Goal: Task Accomplishment & Management: Complete application form

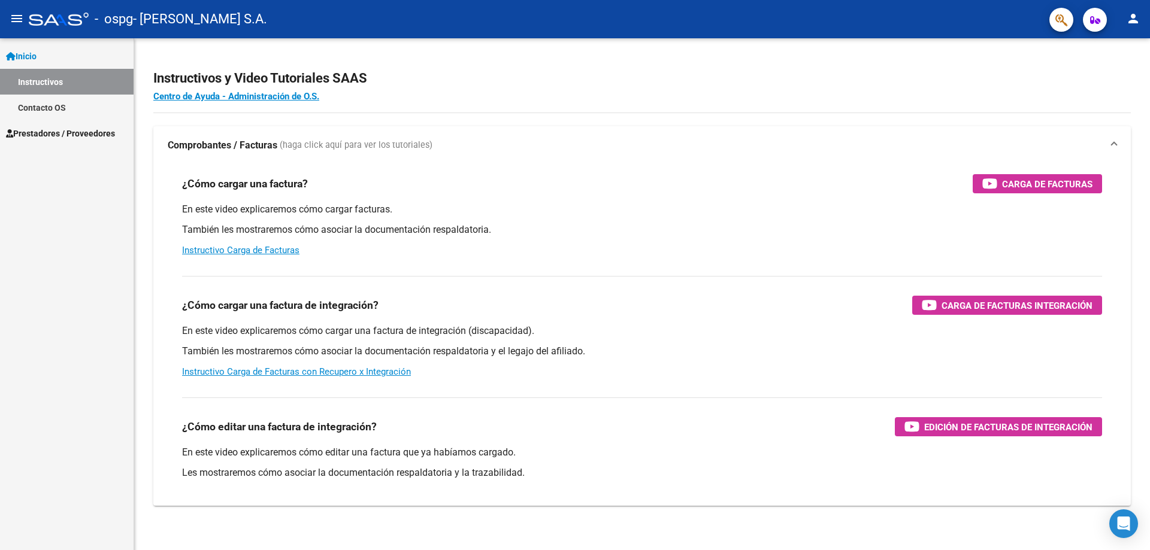
click at [67, 108] on link "Contacto OS" at bounding box center [67, 108] width 134 height 26
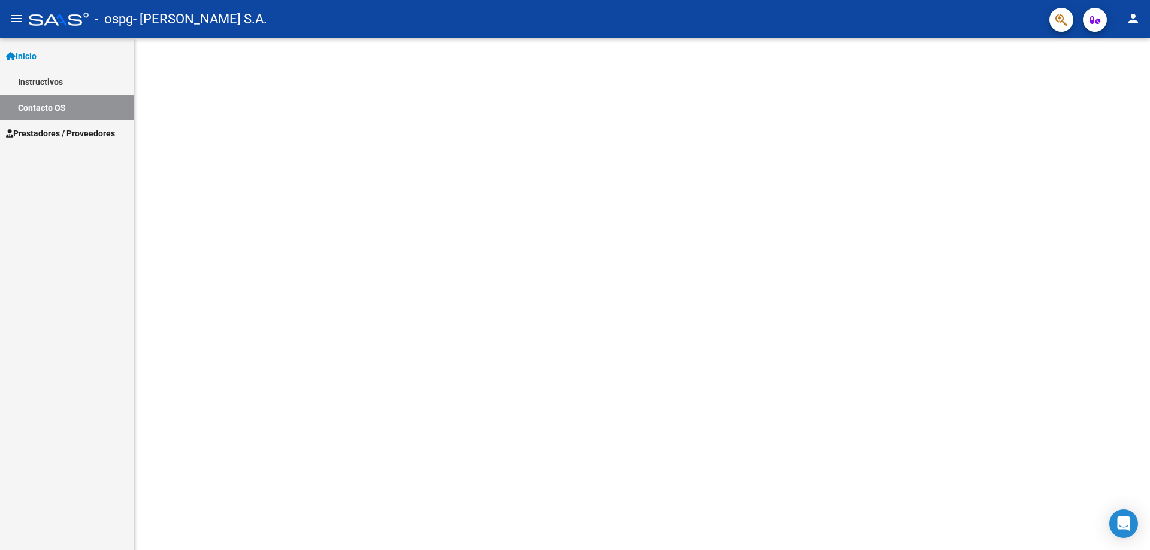
click at [71, 83] on link "Instructivos" at bounding box center [67, 82] width 134 height 26
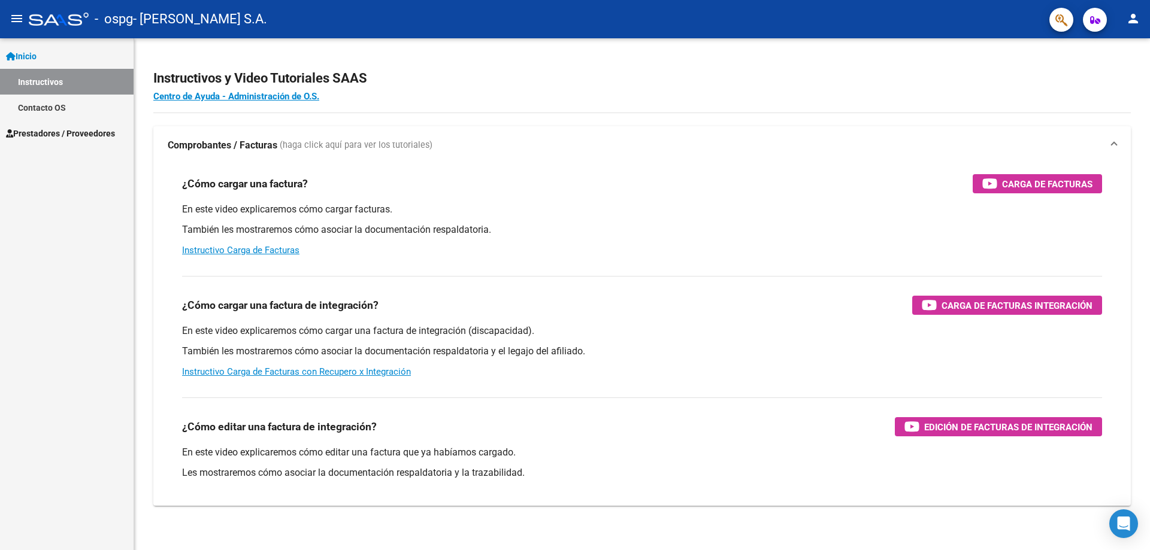
click at [90, 131] on span "Prestadores / Proveedores" at bounding box center [60, 133] width 109 height 13
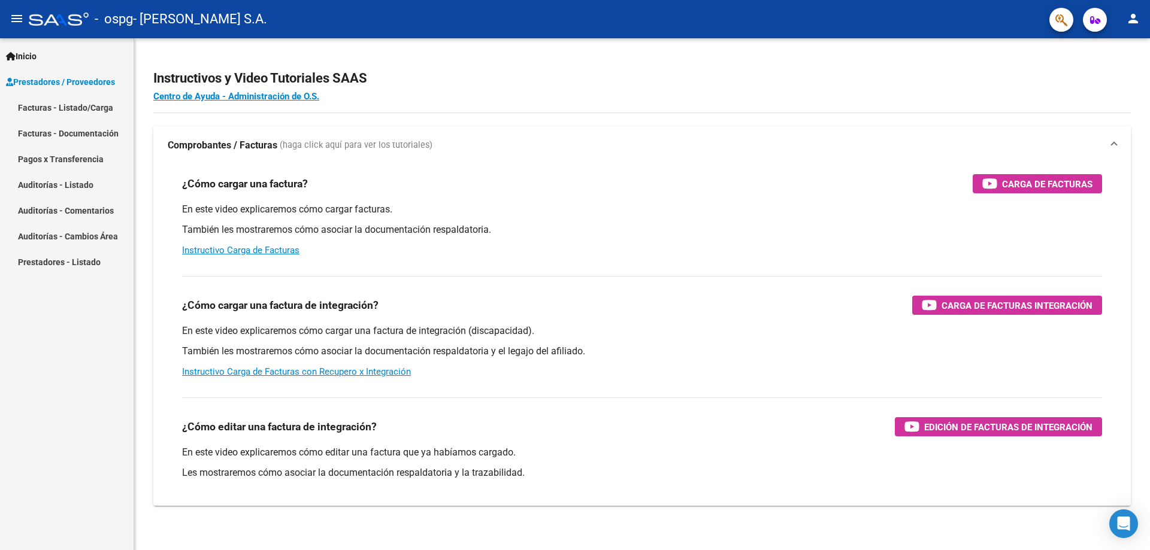
click at [93, 100] on link "Facturas - Listado/Carga" at bounding box center [67, 108] width 134 height 26
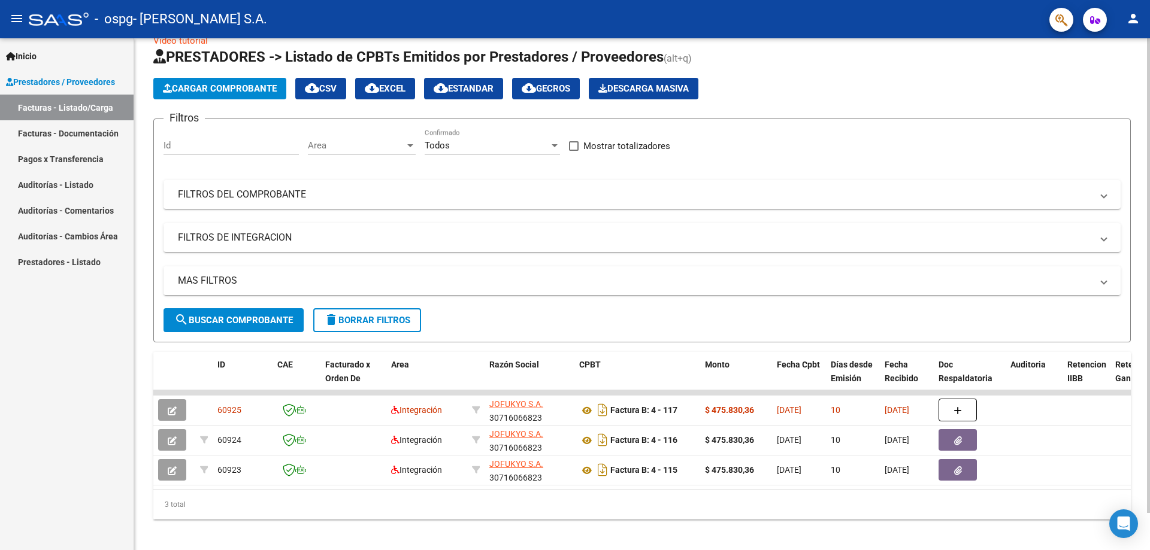
scroll to position [40, 0]
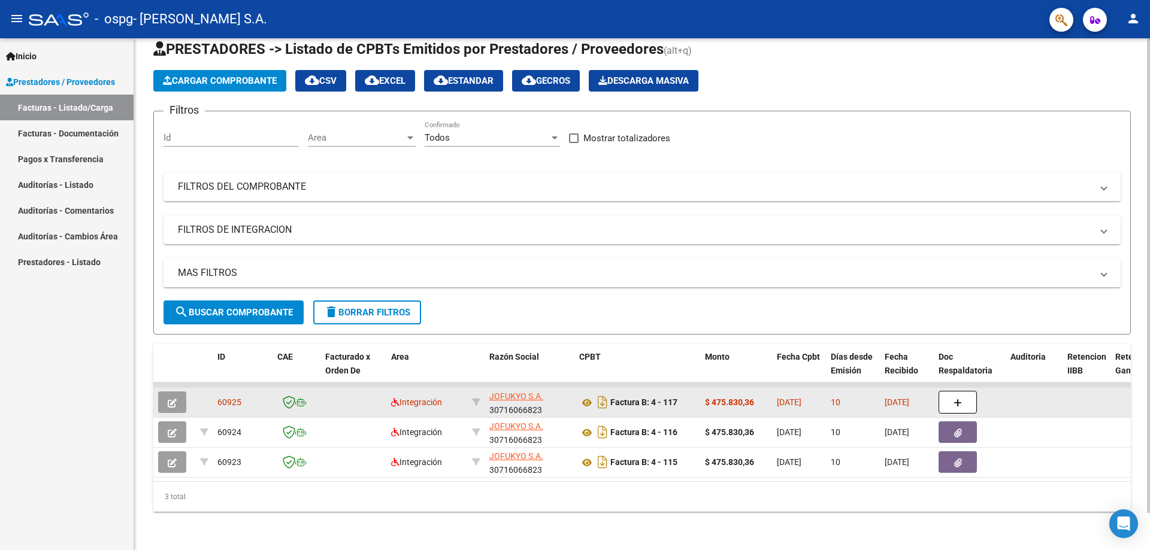
click at [162, 393] on button "button" at bounding box center [172, 403] width 28 height 22
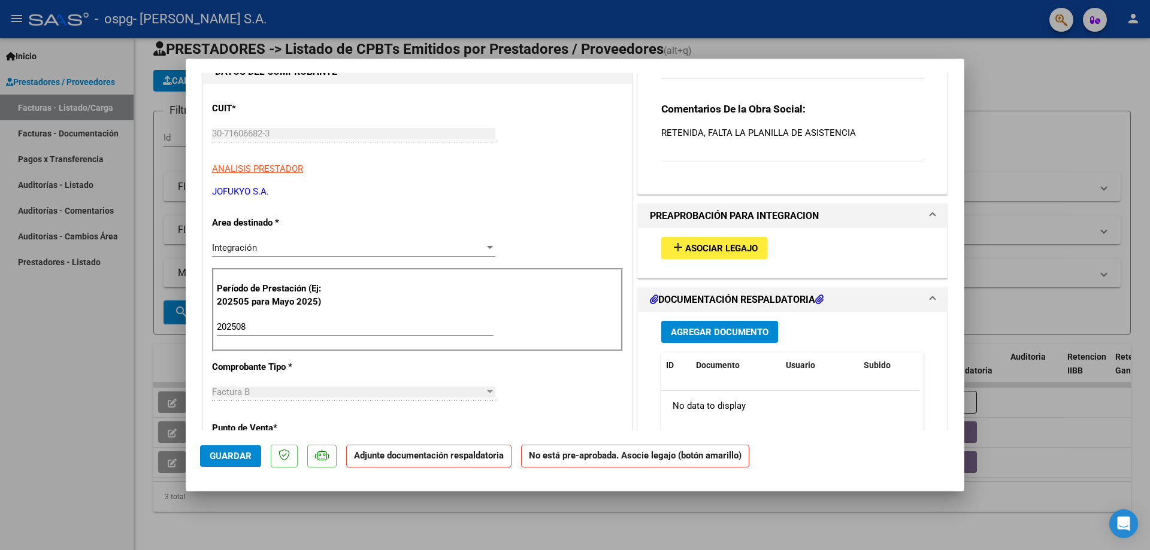
scroll to position [120, 0]
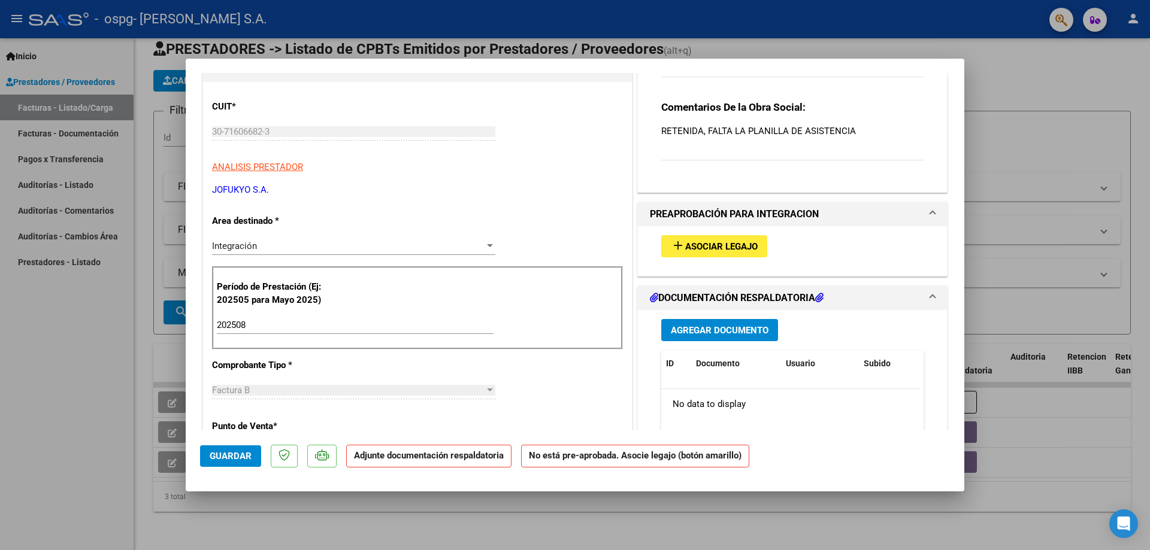
click at [717, 250] on span "Asociar Legajo" at bounding box center [721, 246] width 72 height 11
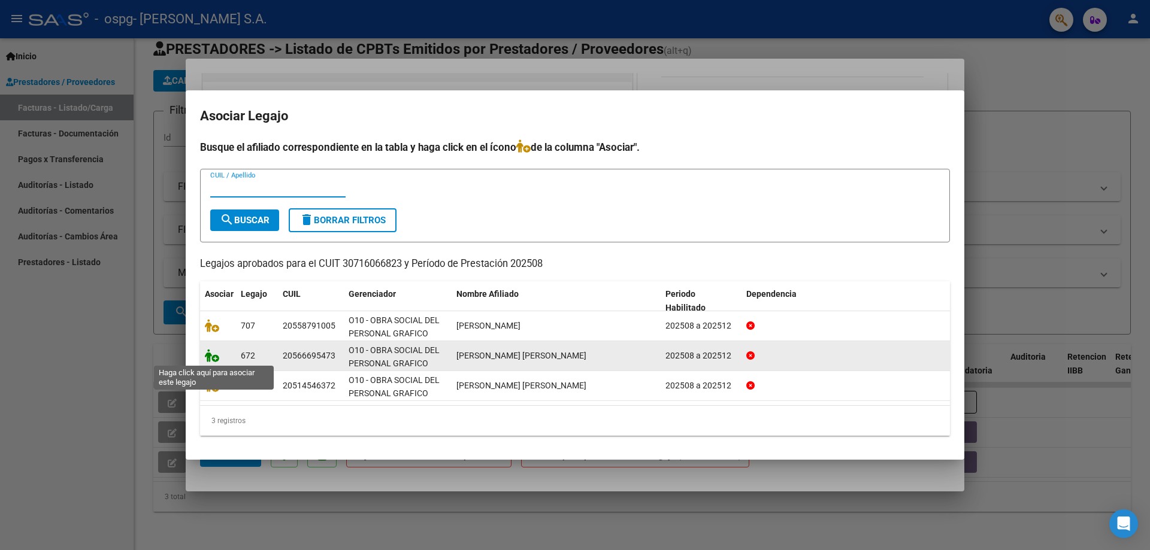
click at [211, 362] on icon at bounding box center [212, 355] width 14 height 13
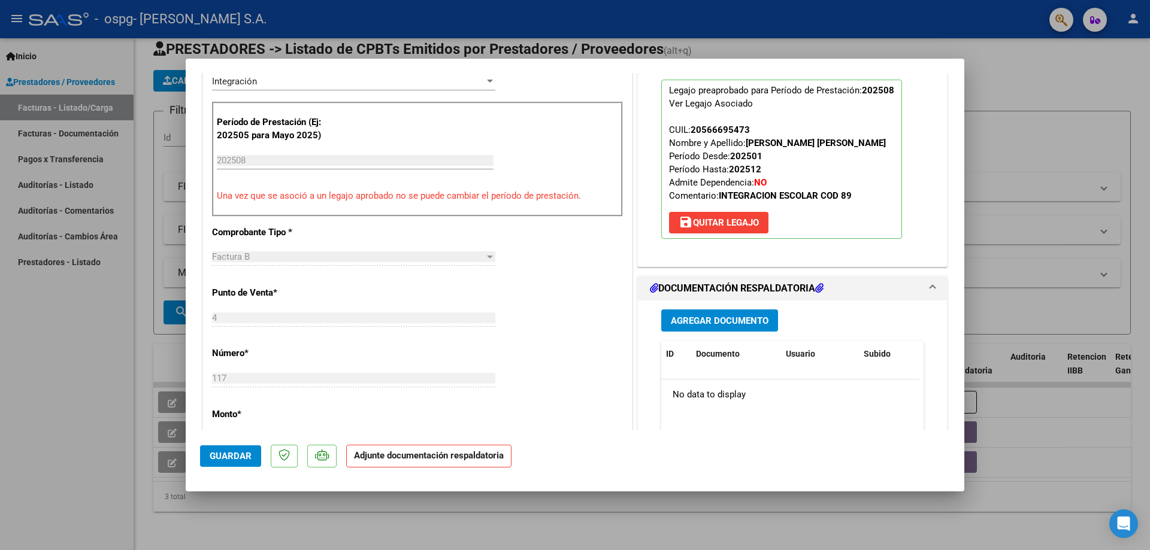
scroll to position [479, 0]
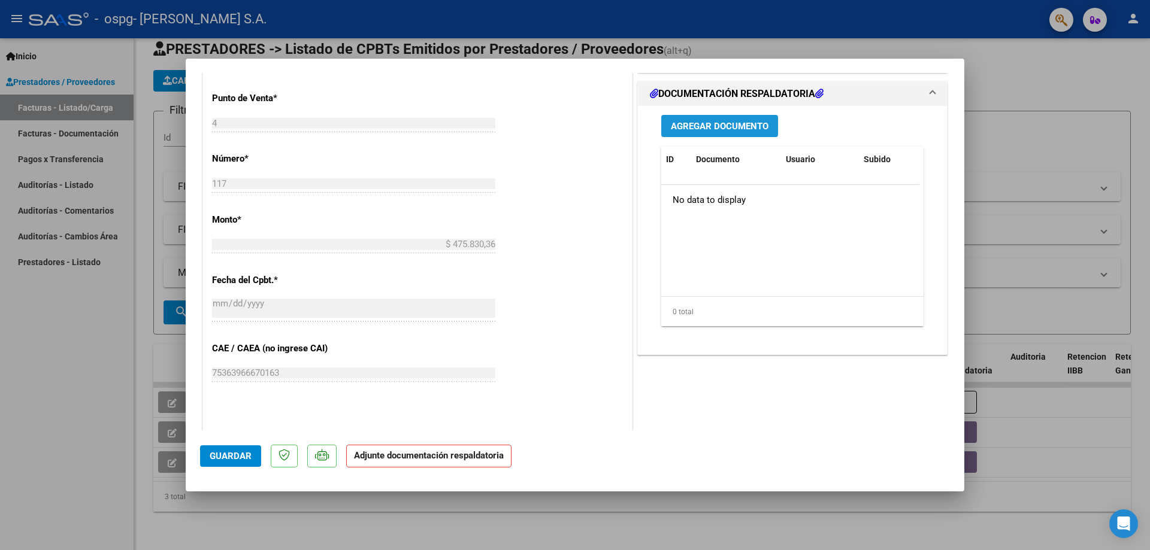
click at [724, 132] on span "Agregar Documento" at bounding box center [720, 126] width 98 height 11
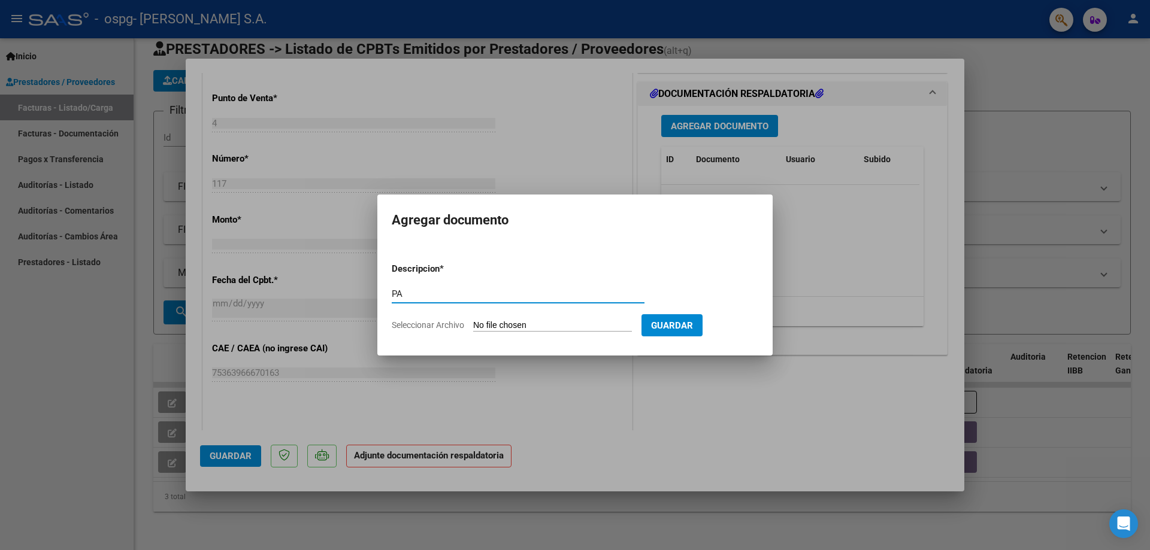
type input "PA"
click at [564, 331] on input "Seleccionar Archivo" at bounding box center [552, 325] width 159 height 11
type input "C:\fakepath\[PERSON_NAME] [DATE].pdf"
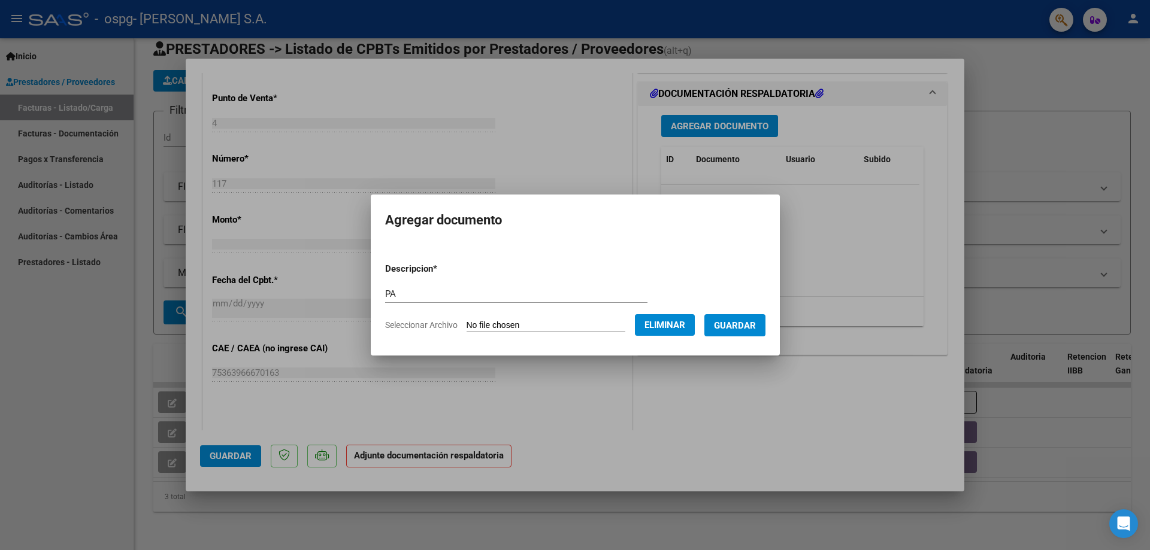
click at [747, 335] on button "Guardar" at bounding box center [734, 325] width 61 height 22
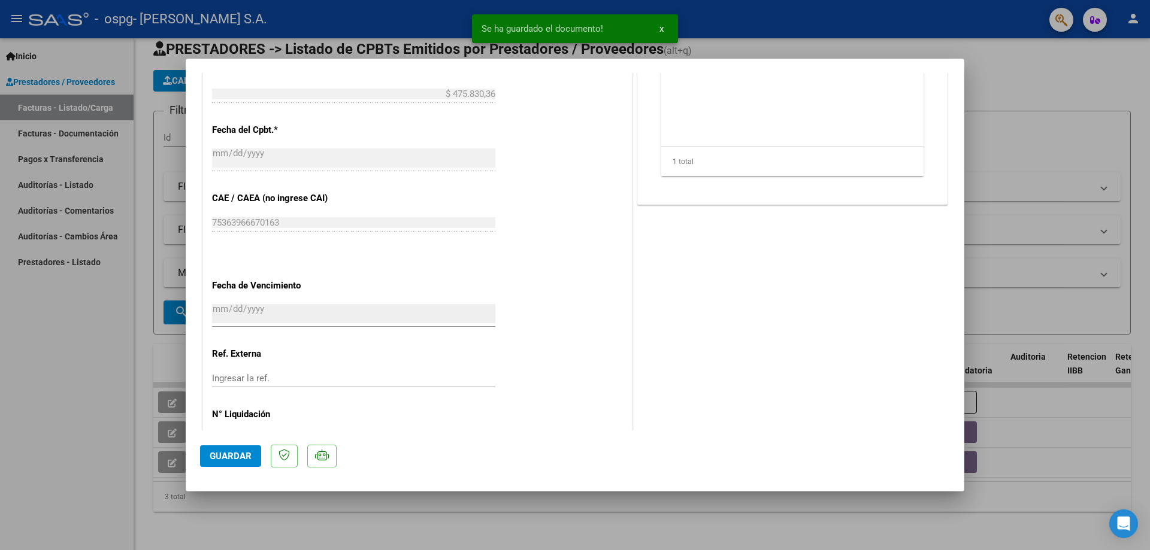
scroll to position [670, 0]
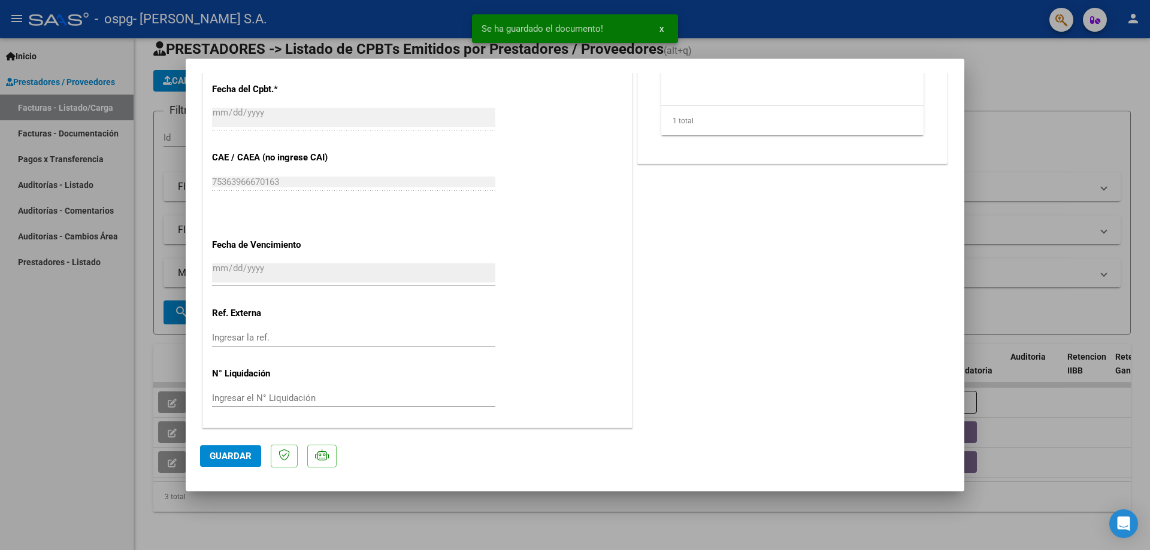
click at [219, 446] on button "Guardar" at bounding box center [230, 457] width 61 height 22
drag, startPoint x: 151, startPoint y: 370, endPoint x: 139, endPoint y: 370, distance: 12.0
click at [150, 370] on div at bounding box center [575, 275] width 1150 height 550
type input "$ 0,00"
